Goal: Navigation & Orientation: Find specific page/section

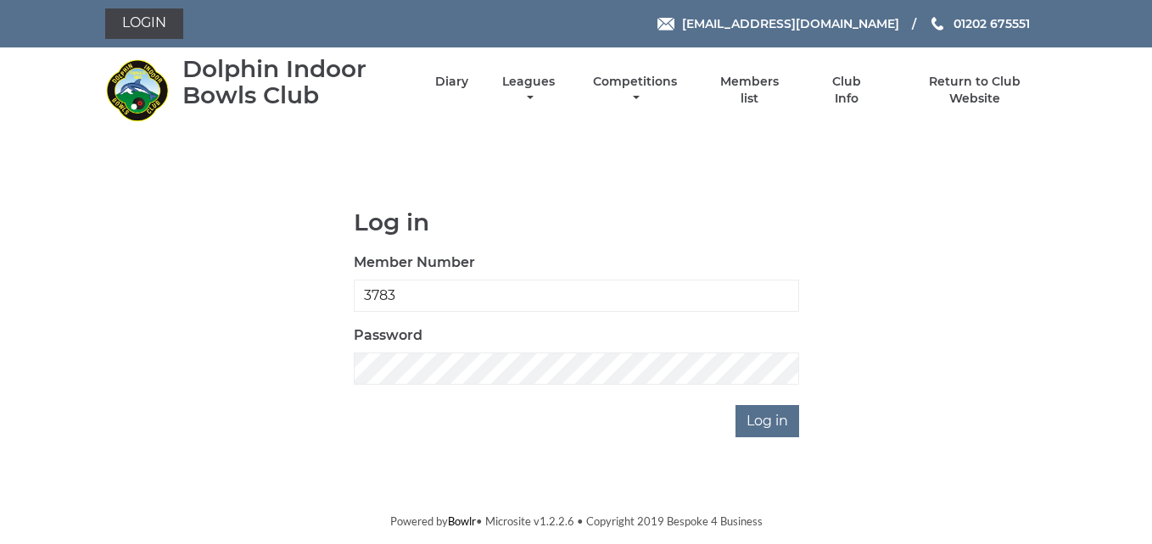
click at [606, 468] on body "Login [EMAIL_ADDRESS][DOMAIN_NAME] 01202 675551" at bounding box center [576, 265] width 1152 height 530
click at [623, 449] on body "Login [EMAIL_ADDRESS][DOMAIN_NAME] 01202 675551" at bounding box center [576, 265] width 1152 height 530
click at [664, 488] on body "Login [EMAIL_ADDRESS][DOMAIN_NAME] 01202 675551" at bounding box center [576, 265] width 1152 height 530
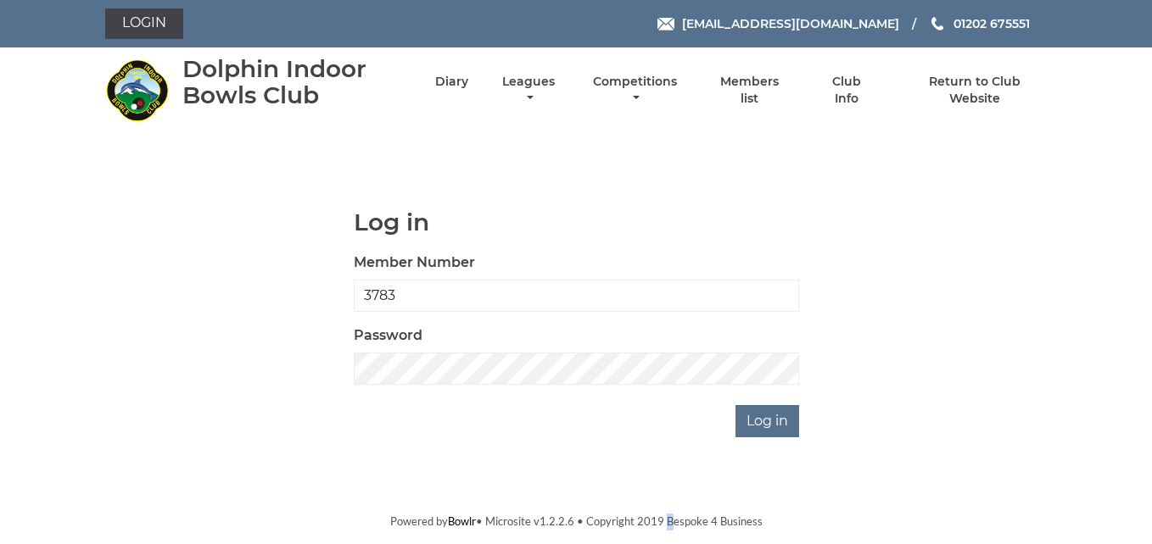
click at [664, 488] on body "Login [EMAIL_ADDRESS][DOMAIN_NAME] 01202 675551" at bounding box center [576, 265] width 1152 height 530
drag, startPoint x: 664, startPoint y: 488, endPoint x: 563, endPoint y: 479, distance: 101.3
click at [563, 479] on body "Login [EMAIL_ADDRESS][DOMAIN_NAME] 01202 675551" at bounding box center [576, 265] width 1152 height 530
